Goal: Find specific page/section: Find specific page/section

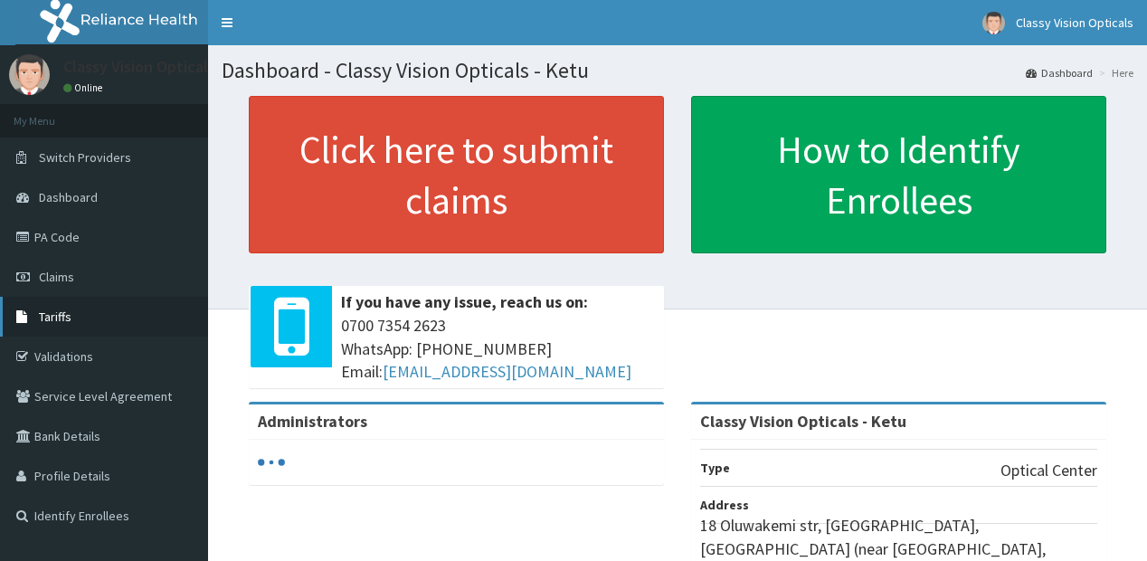
click at [53, 313] on span "Tariffs" at bounding box center [55, 316] width 33 height 16
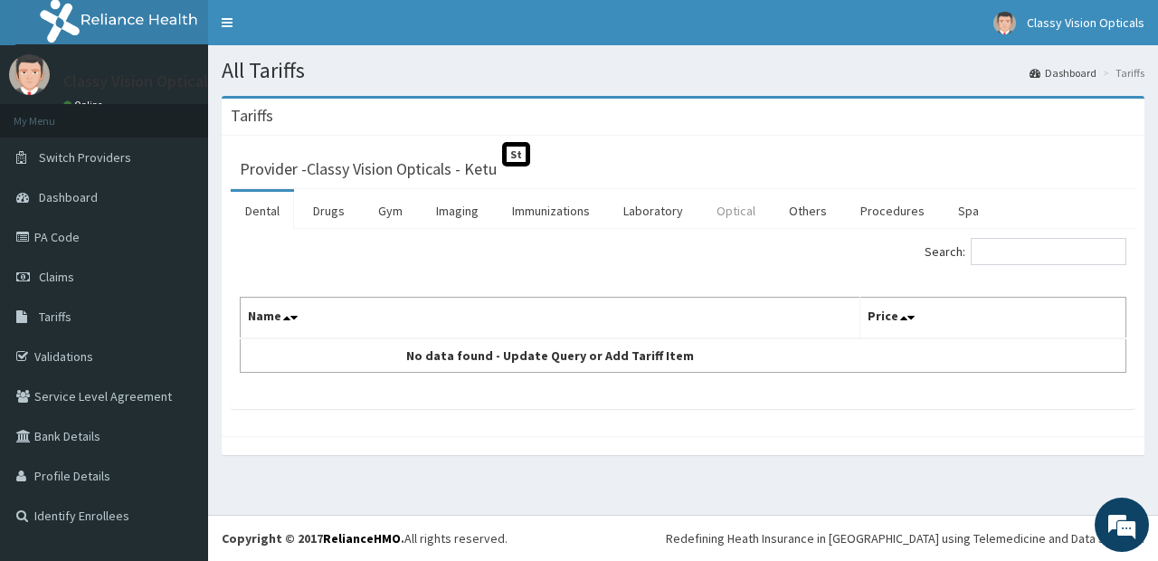
click at [733, 208] on link "Optical" at bounding box center [736, 211] width 68 height 38
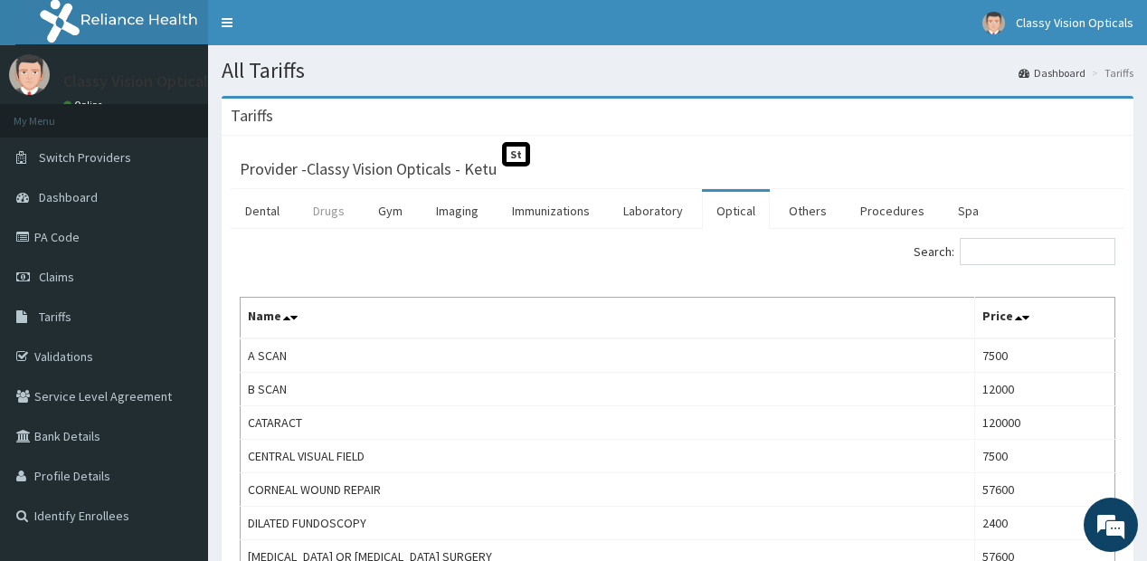
click at [337, 209] on link "Drugs" at bounding box center [329, 211] width 61 height 38
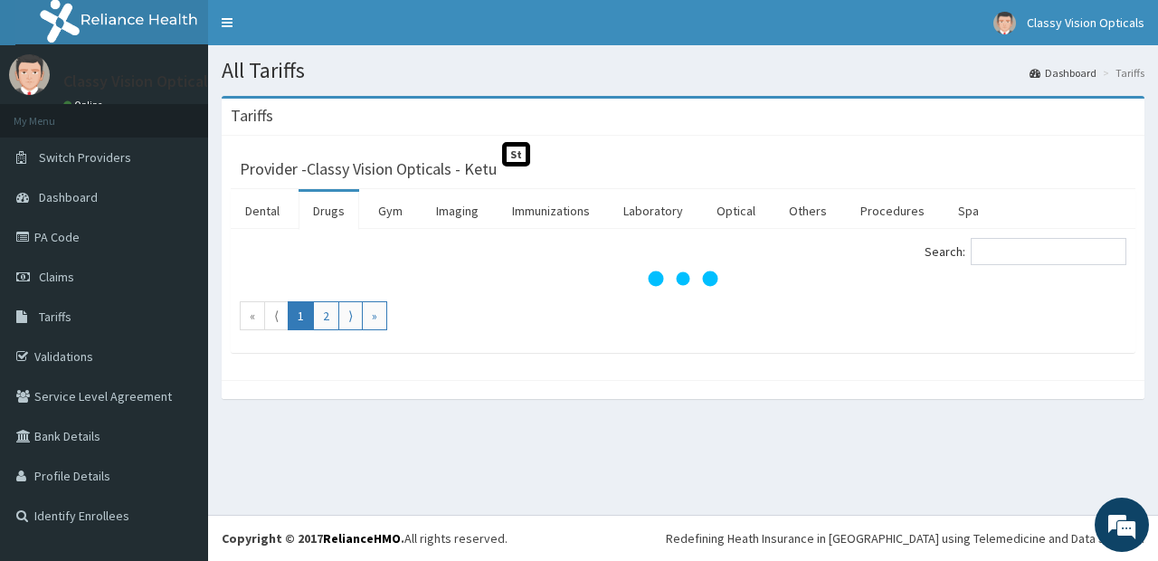
click at [334, 217] on link "Drugs" at bounding box center [329, 211] width 61 height 38
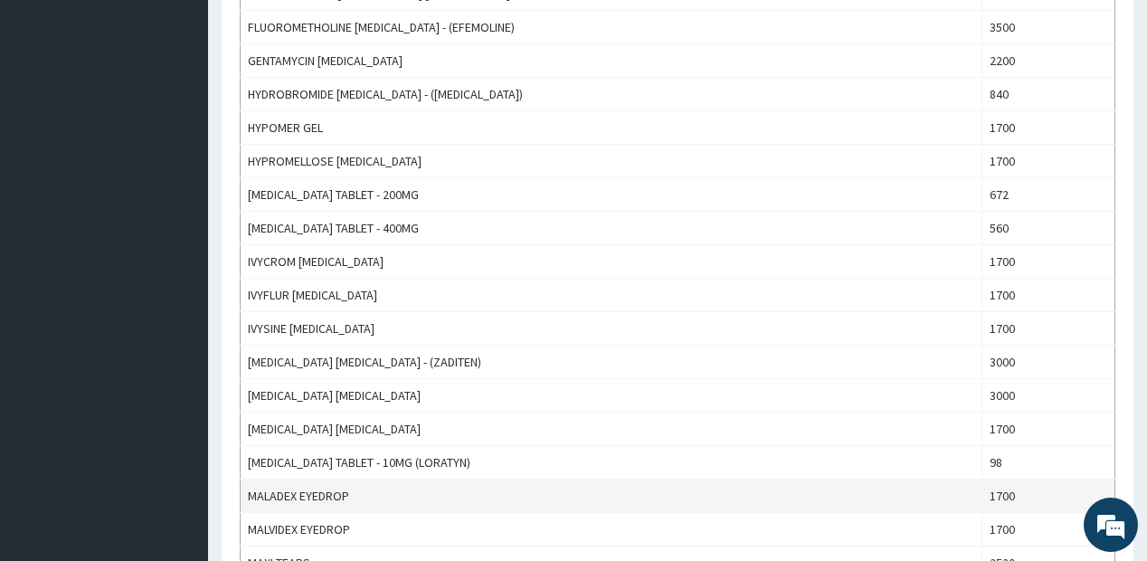
scroll to position [1447, 0]
